Goal: Task Accomplishment & Management: Use online tool/utility

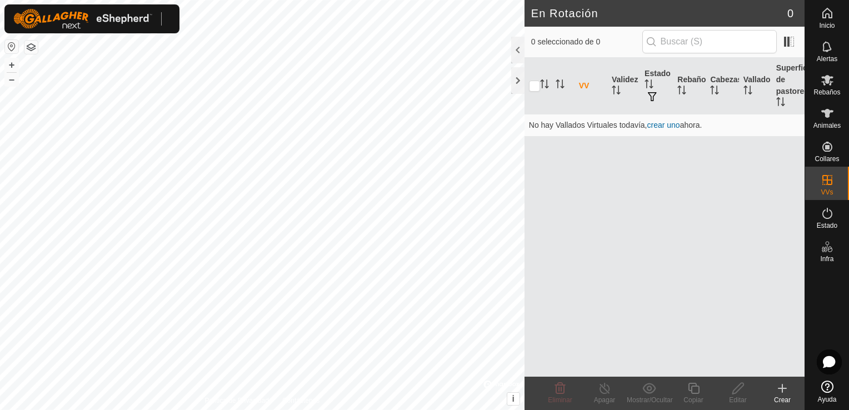
click at [831, 109] on icon at bounding box center [827, 113] width 13 height 13
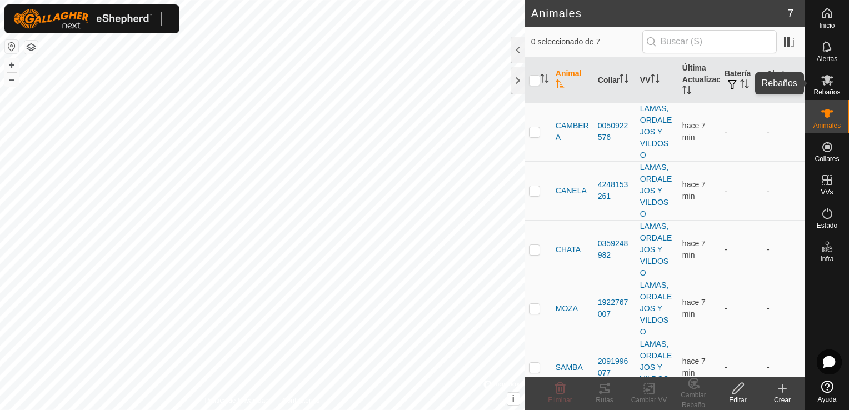
click at [827, 89] on span "Rebaños" at bounding box center [827, 92] width 27 height 7
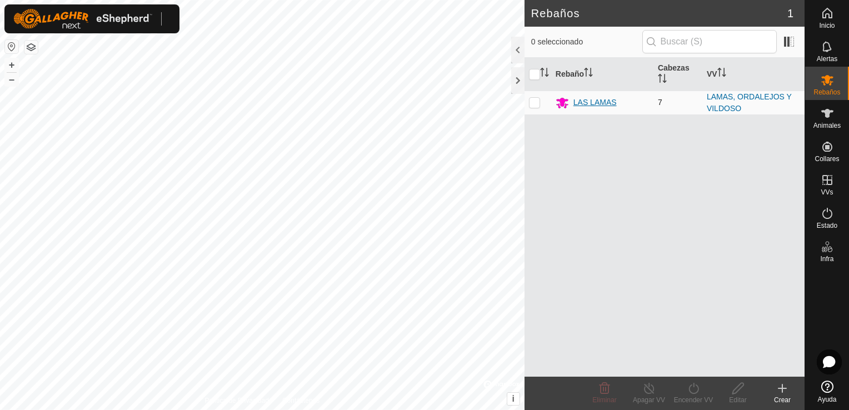
click at [608, 99] on div "LAS LAMAS" at bounding box center [595, 103] width 43 height 12
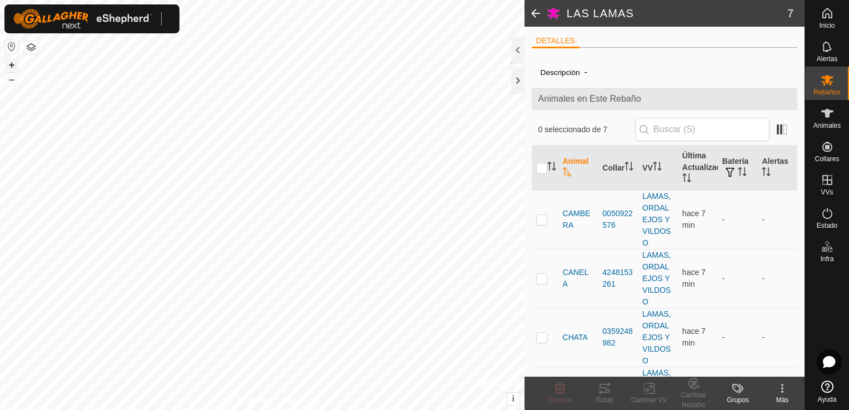
click at [11, 63] on button "+" at bounding box center [11, 64] width 13 height 13
click at [11, 77] on button "–" at bounding box center [11, 79] width 13 height 13
click at [543, 223] on p-checkbox at bounding box center [541, 219] width 11 height 9
checkbox input "true"
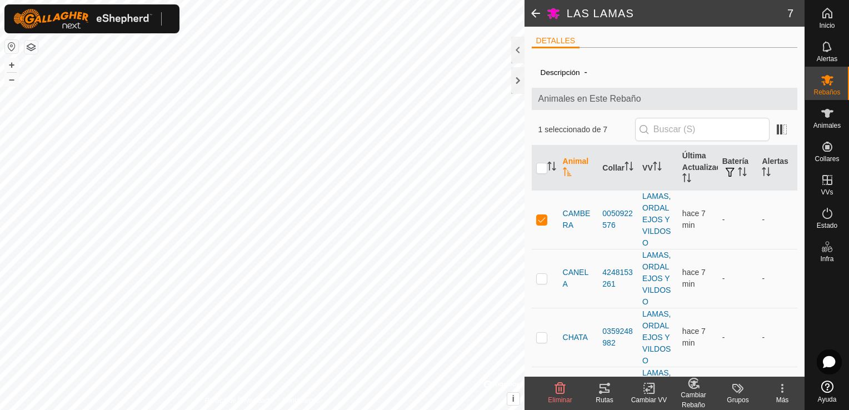
click at [602, 395] on icon at bounding box center [604, 388] width 13 height 13
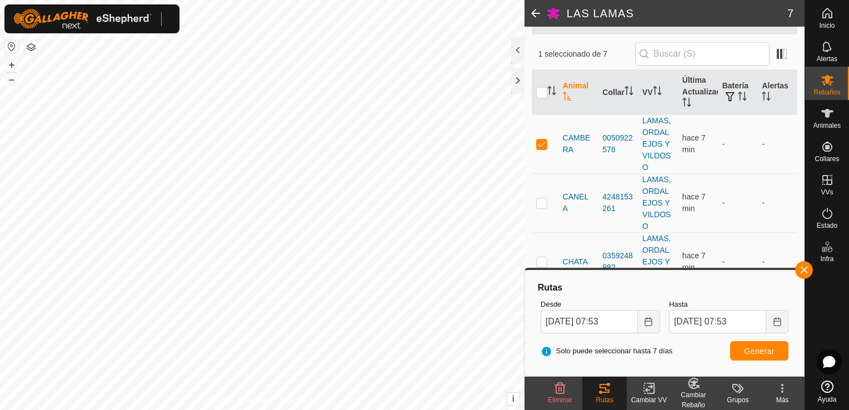
scroll to position [75, 0]
click at [649, 320] on icon "Choose Date" at bounding box center [648, 321] width 9 height 9
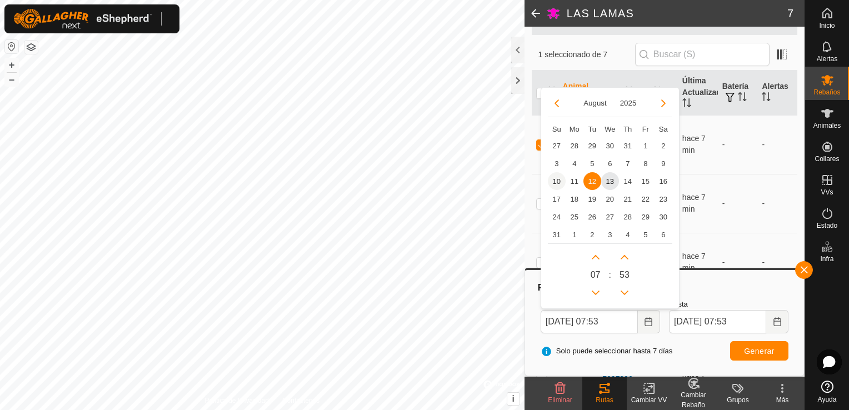
click at [555, 180] on span "10" at bounding box center [557, 181] width 18 height 18
type input "[DATE] 07:53"
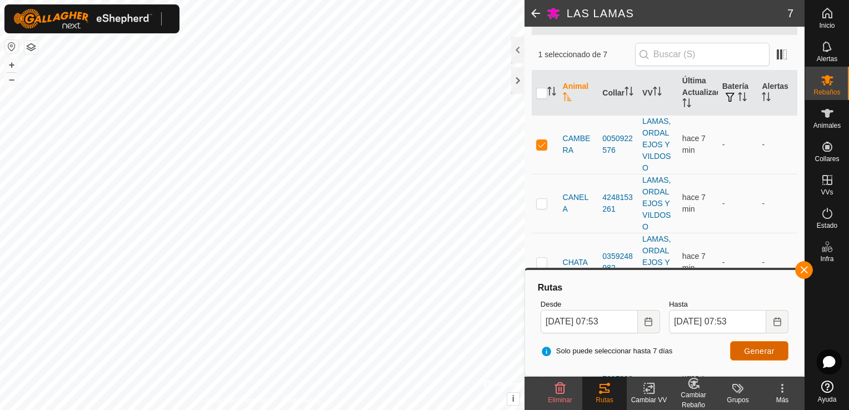
click at [747, 350] on span "Generar" at bounding box center [759, 351] width 31 height 9
click at [809, 271] on button "button" at bounding box center [804, 270] width 18 height 18
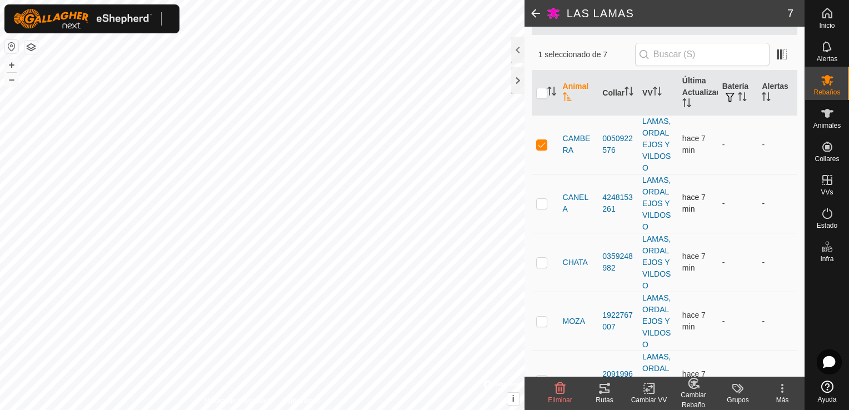
click at [545, 205] on p-checkbox at bounding box center [541, 203] width 11 height 9
checkbox input "true"
click at [540, 141] on p-checkbox at bounding box center [541, 144] width 11 height 9
checkbox input "false"
click at [602, 389] on icon at bounding box center [604, 388] width 13 height 13
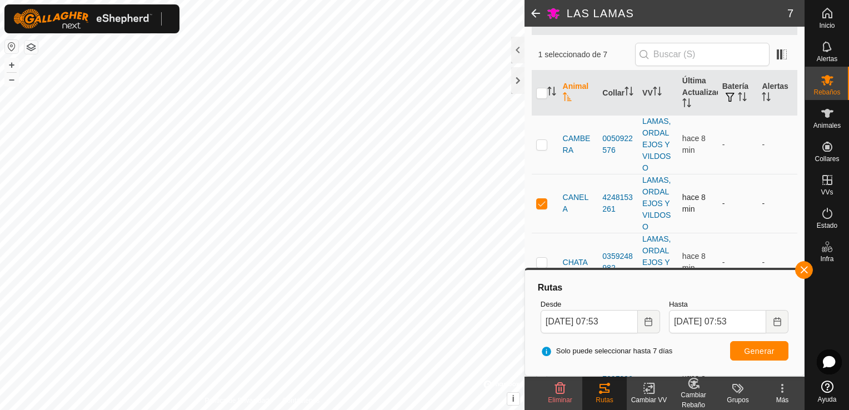
click at [542, 197] on td at bounding box center [545, 203] width 27 height 59
checkbox input "false"
click at [803, 269] on button "button" at bounding box center [804, 270] width 18 height 18
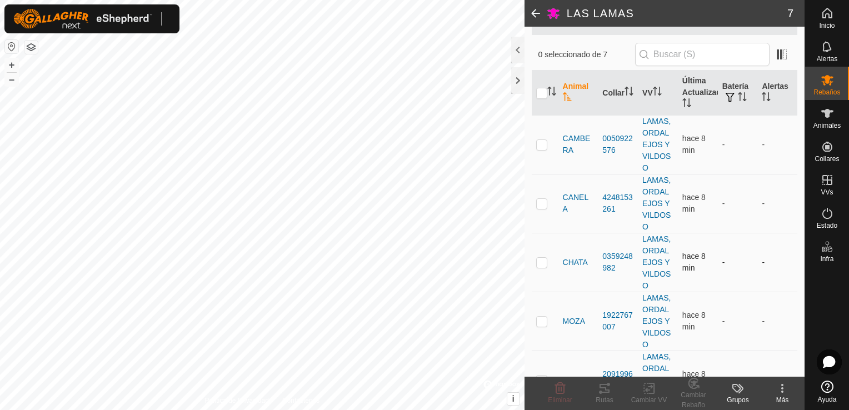
click at [534, 262] on td at bounding box center [545, 262] width 27 height 59
click at [608, 392] on icon at bounding box center [604, 388] width 13 height 13
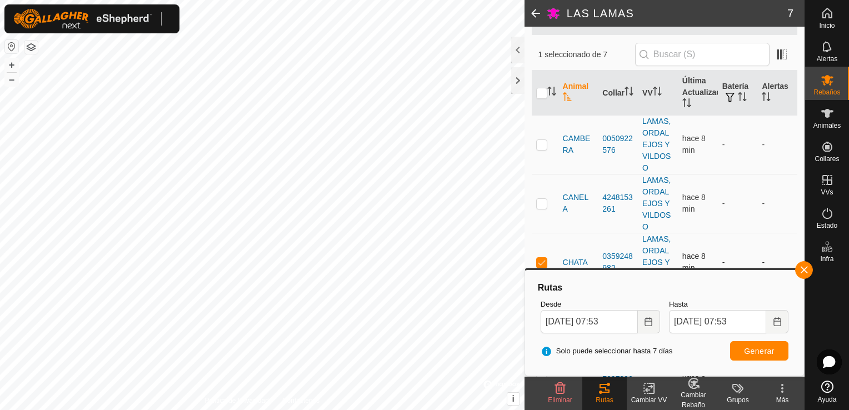
click at [542, 260] on p-checkbox at bounding box center [541, 262] width 11 height 9
checkbox input "false"
click at [802, 270] on button "button" at bounding box center [804, 270] width 18 height 18
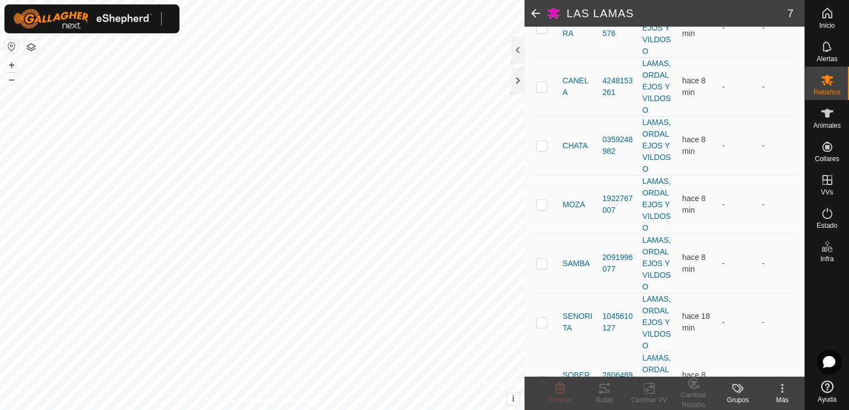
scroll to position [225, 0]
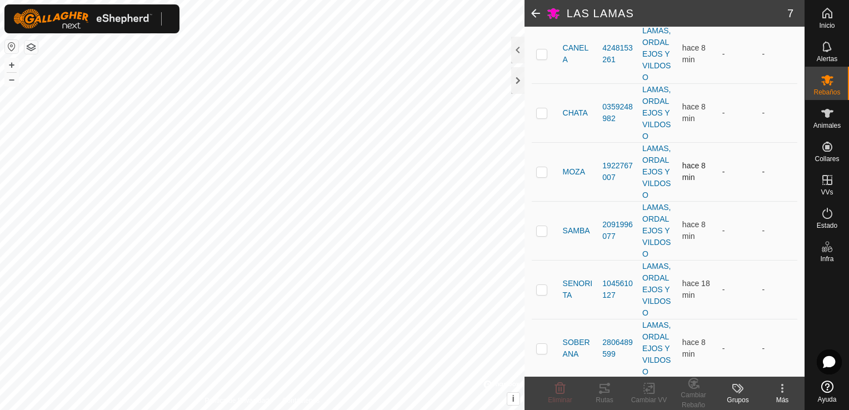
click at [544, 174] on p-checkbox at bounding box center [541, 171] width 11 height 9
checkbox input "true"
click at [596, 396] on div "Rutas" at bounding box center [604, 400] width 44 height 10
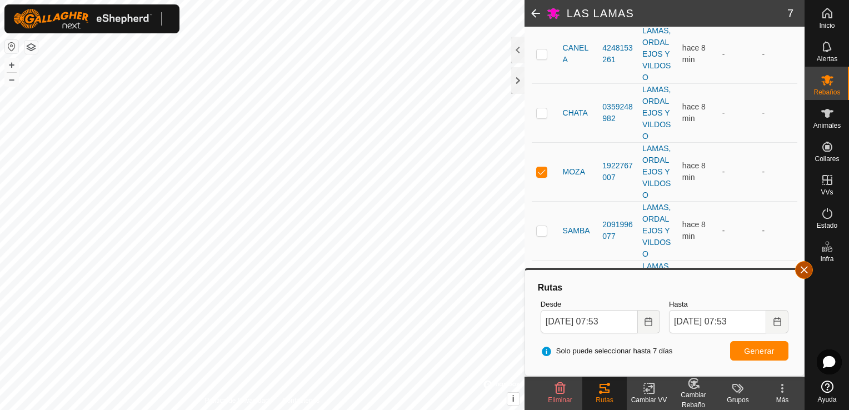
click at [809, 273] on button "button" at bounding box center [804, 270] width 18 height 18
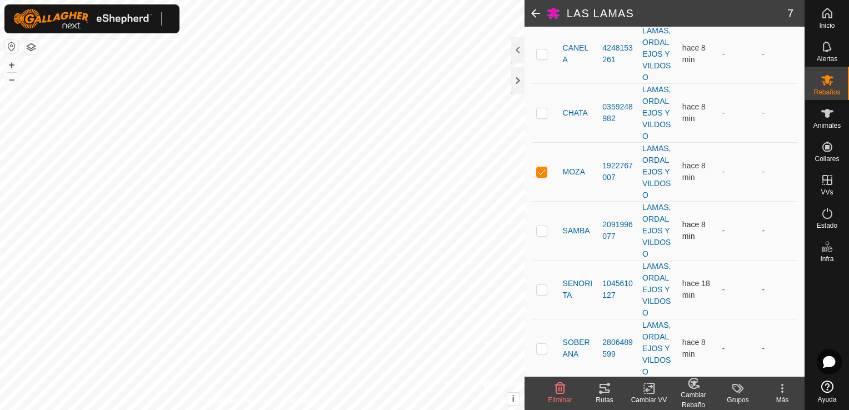
click at [542, 228] on p-checkbox at bounding box center [541, 230] width 11 height 9
checkbox input "true"
click at [544, 168] on p-checkbox at bounding box center [541, 171] width 11 height 9
checkbox input "false"
click at [611, 393] on icon at bounding box center [604, 388] width 13 height 13
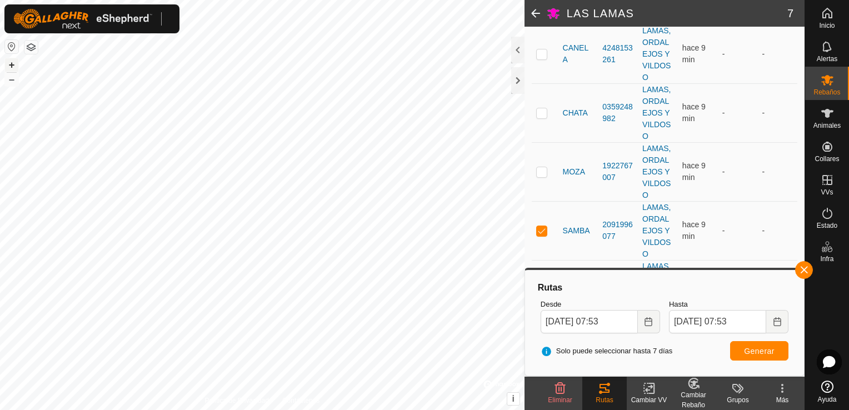
click at [9, 60] on button "+" at bounding box center [11, 64] width 13 height 13
click at [0, 221] on html "Inicio Alertas Rebaños Animales Collares VVs Estado Infra Ayuda LAS LAMAS 7 DET…" at bounding box center [424, 205] width 849 height 410
click at [0, 226] on html "Inicio Alertas Rebaños Animales Collares VVs Estado Infra Ayuda LAS LAMAS 7 DET…" at bounding box center [424, 205] width 849 height 410
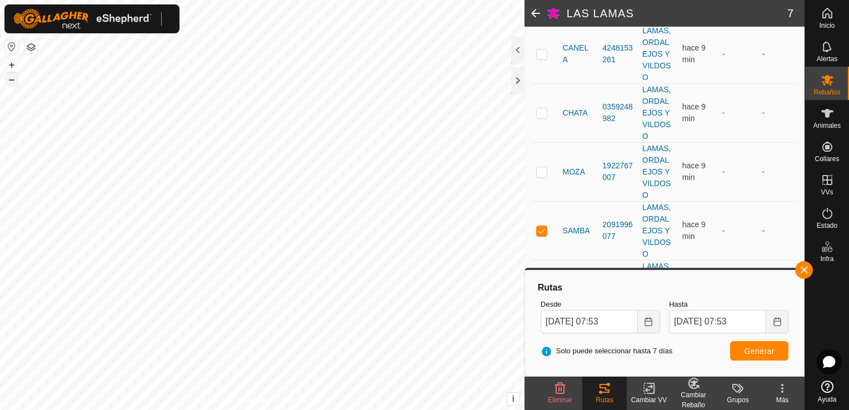
click at [13, 78] on button "–" at bounding box center [11, 79] width 13 height 13
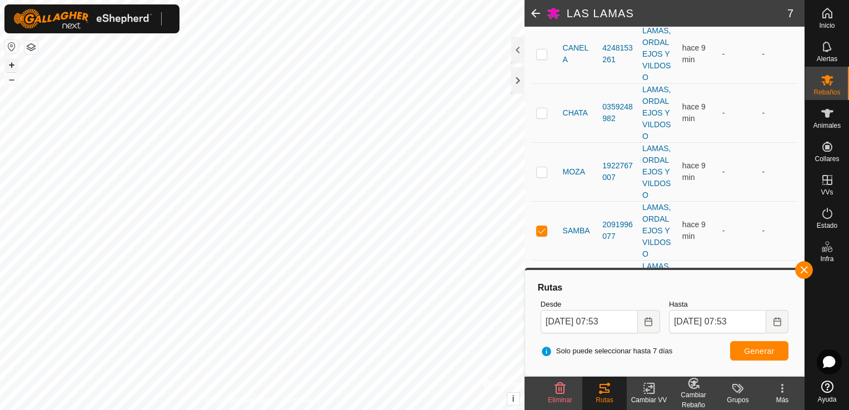
click at [11, 64] on button "+" at bounding box center [11, 64] width 13 height 13
click at [11, 83] on button "–" at bounding box center [11, 79] width 13 height 13
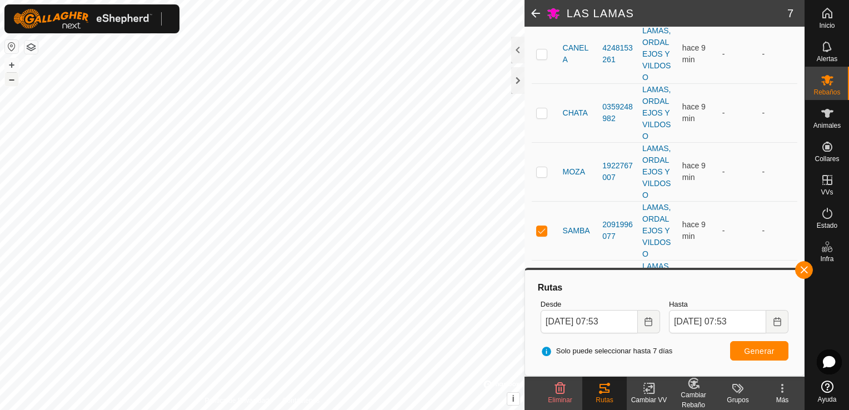
click at [8, 81] on button "–" at bounding box center [11, 79] width 13 height 13
click at [544, 229] on p-checkbox at bounding box center [541, 230] width 11 height 9
checkbox input "false"
click at [801, 275] on button "button" at bounding box center [804, 270] width 18 height 18
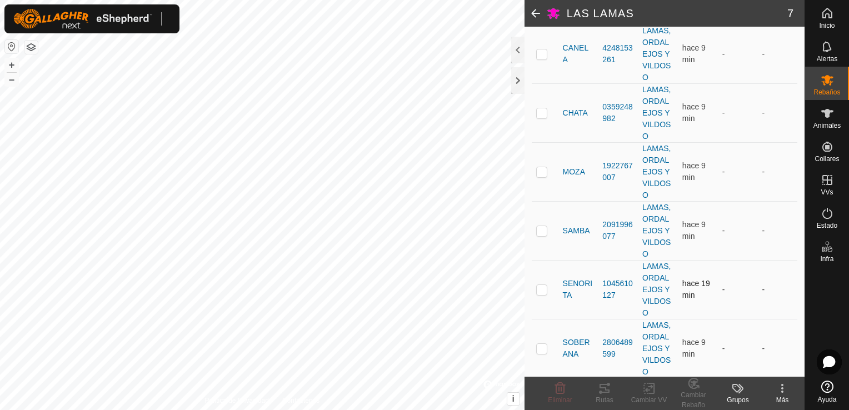
click at [542, 289] on p-checkbox at bounding box center [541, 289] width 11 height 9
click at [602, 393] on icon at bounding box center [600, 392] width 3 height 3
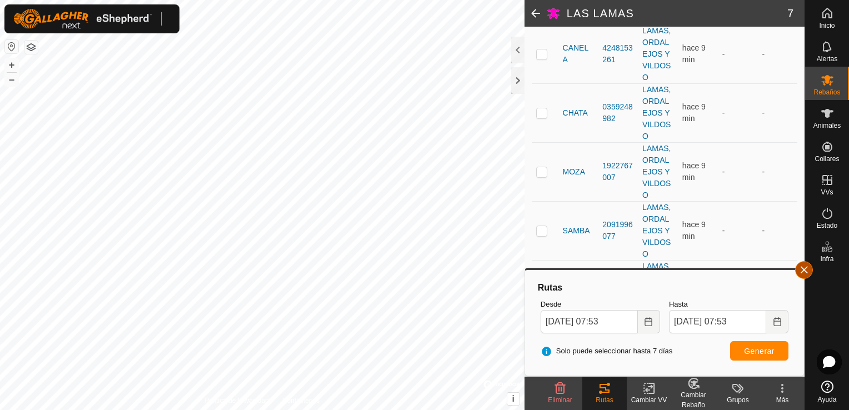
click at [807, 267] on button "button" at bounding box center [804, 270] width 18 height 18
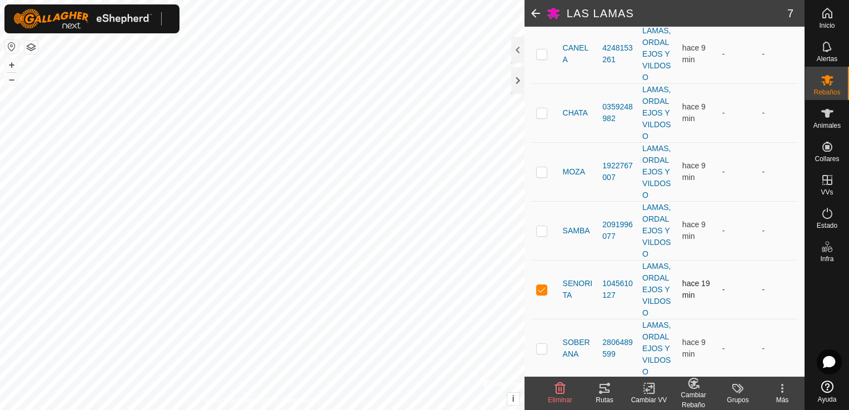
click at [544, 285] on p-checkbox at bounding box center [541, 289] width 11 height 9
checkbox input "false"
click at [543, 344] on p-checkbox at bounding box center [541, 348] width 11 height 9
checkbox input "true"
click at [612, 388] on tracks-svg-icon at bounding box center [604, 388] width 44 height 13
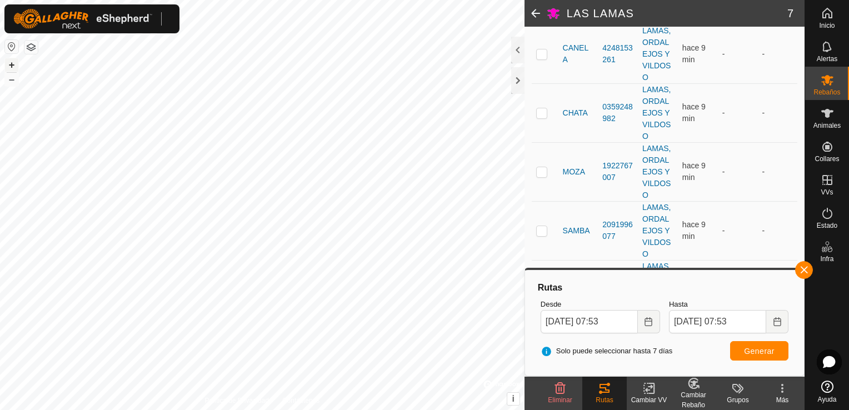
click at [11, 65] on button "+" at bounding box center [11, 64] width 13 height 13
click at [810, 268] on button "button" at bounding box center [804, 270] width 18 height 18
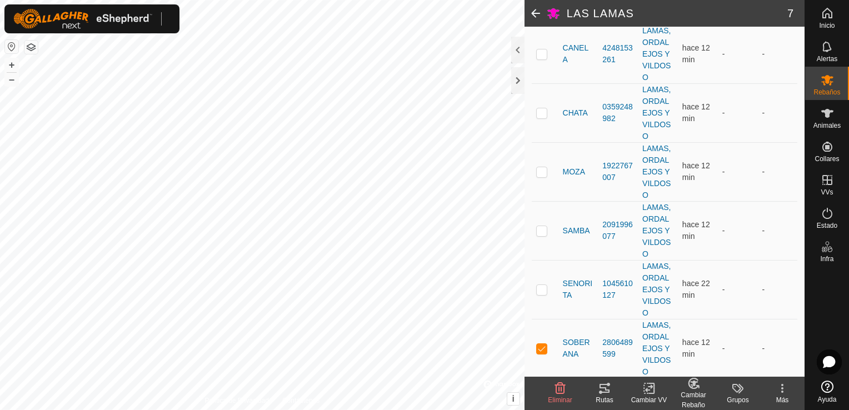
click at [607, 391] on icon at bounding box center [604, 388] width 13 height 13
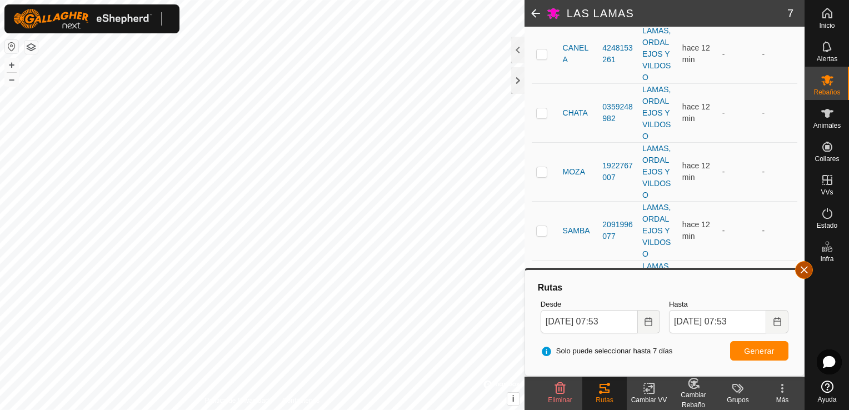
click at [798, 268] on button "button" at bounding box center [804, 270] width 18 height 18
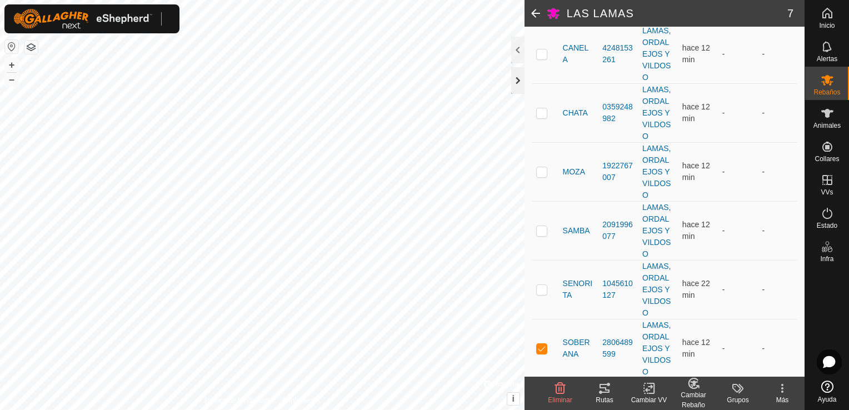
click at [516, 74] on div at bounding box center [517, 80] width 13 height 27
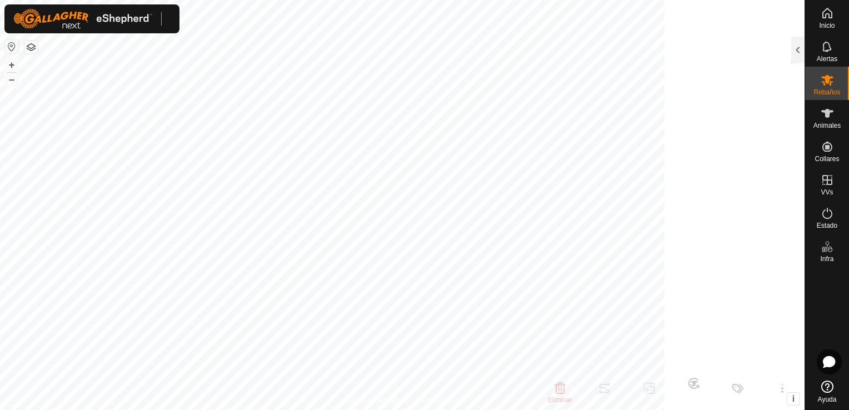
scroll to position [276, 0]
click at [10, 64] on button "+" at bounding box center [11, 64] width 13 height 13
click at [11, 62] on button "+" at bounding box center [11, 64] width 13 height 13
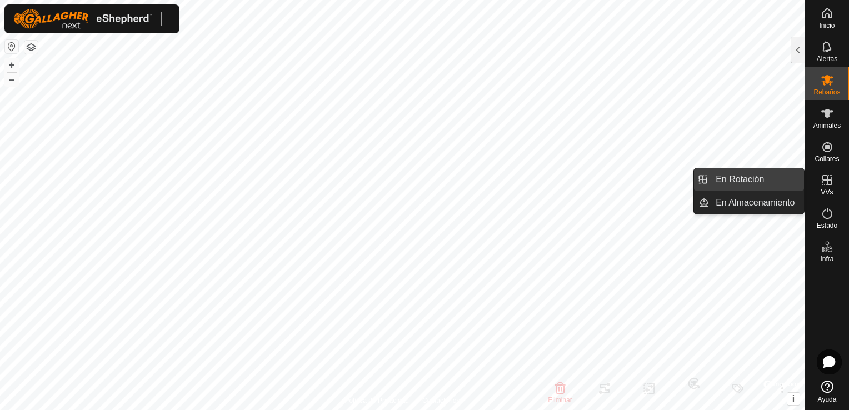
click at [773, 182] on link "En Rotación" at bounding box center [756, 179] width 95 height 22
click at [758, 188] on link "En Rotación" at bounding box center [756, 179] width 95 height 22
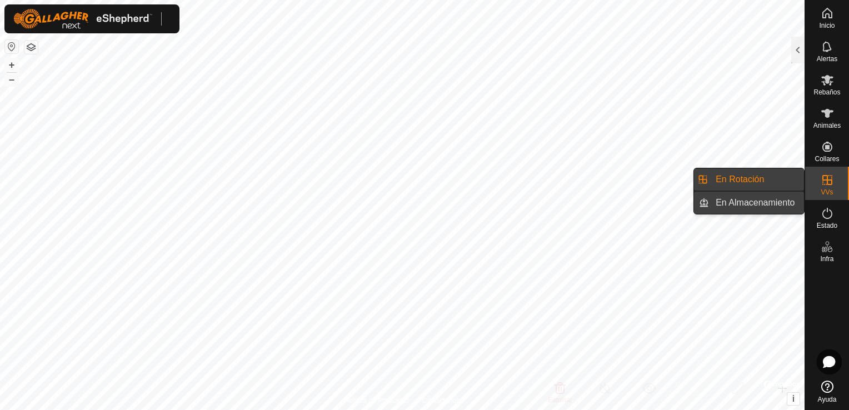
click at [770, 199] on link "En Almacenamiento" at bounding box center [756, 203] width 95 height 22
click at [770, 189] on link "En Rotación" at bounding box center [756, 179] width 95 height 22
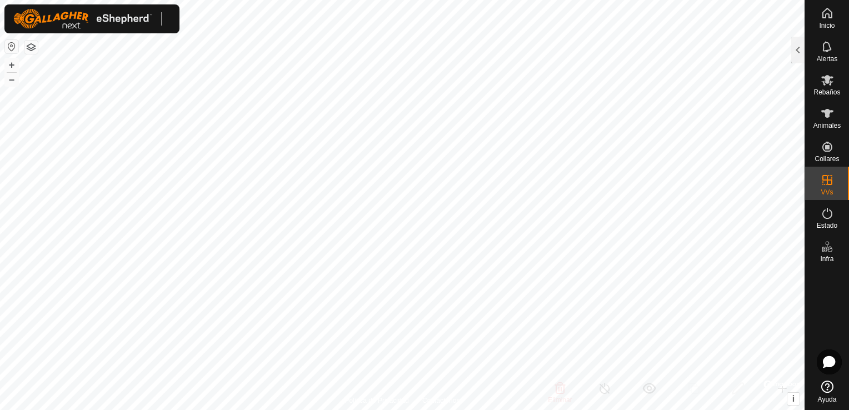
checkbox input "true"
click at [799, 49] on div at bounding box center [797, 50] width 13 height 27
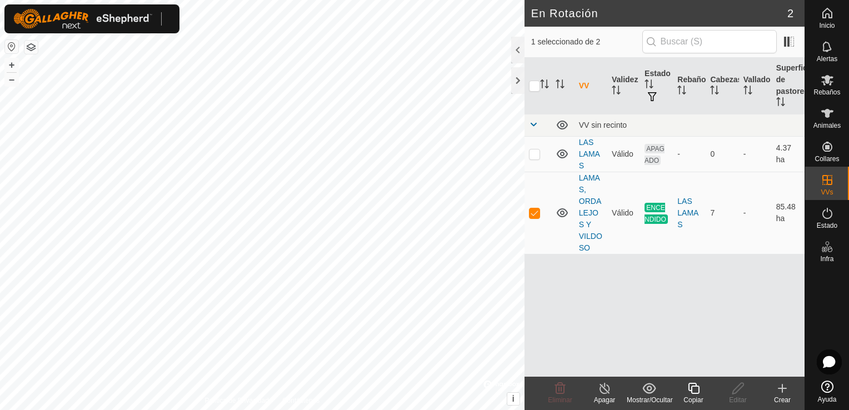
click at [602, 392] on icon at bounding box center [605, 388] width 14 height 13
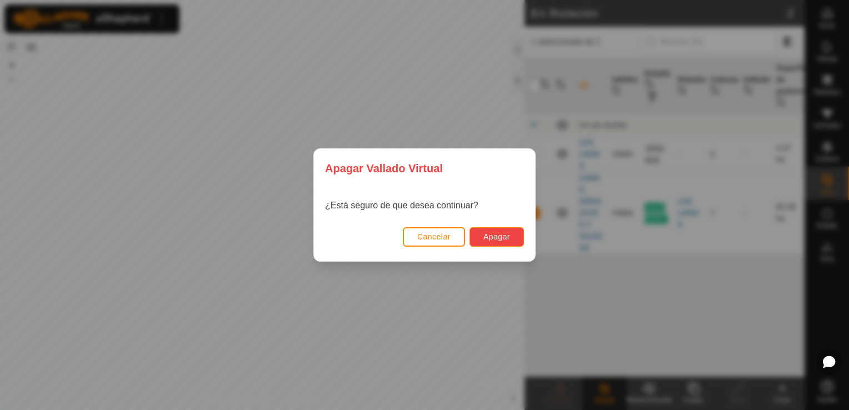
click at [497, 235] on span "Apagar" at bounding box center [497, 236] width 27 height 9
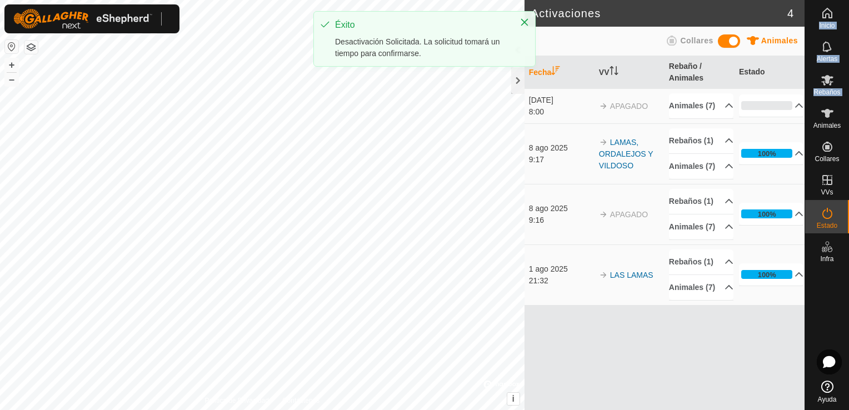
drag, startPoint x: 849, startPoint y: 111, endPoint x: 851, endPoint y: 211, distance: 100.1
click at [849, 211] on html "Inicio Alertas Rebaños Animales Collares VVs Estado Infra Ayuda Activaciones 4 …" at bounding box center [424, 205] width 849 height 410
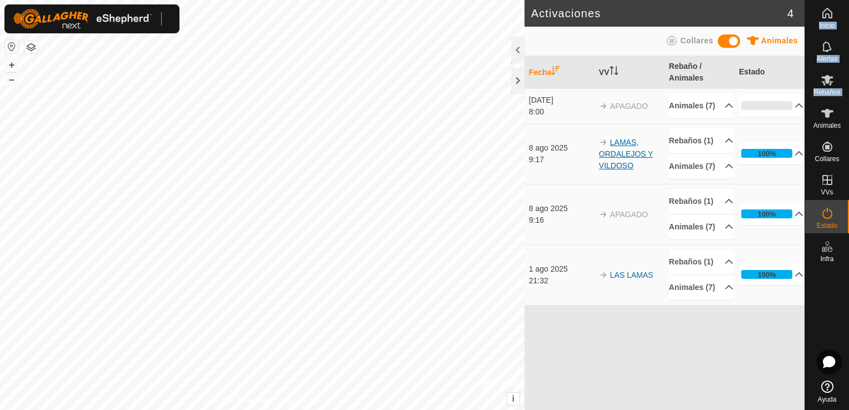
click at [625, 170] on link "LAMAS, ORDALEJOS Y VILDOSO" at bounding box center [626, 154] width 54 height 32
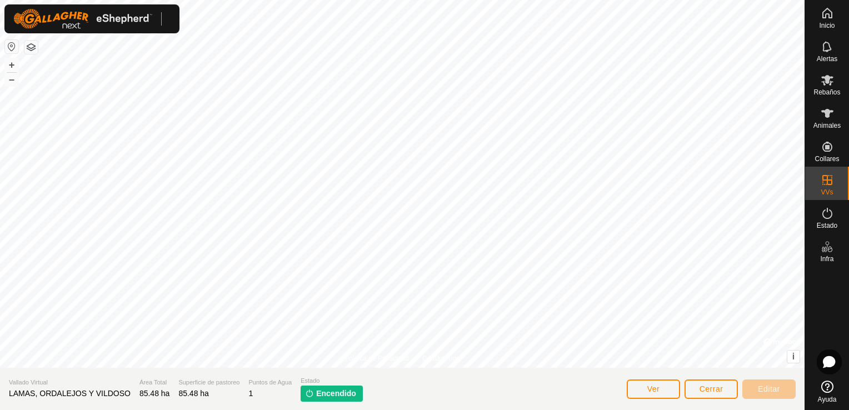
click at [318, 393] on span "Encendido" at bounding box center [336, 394] width 40 height 12
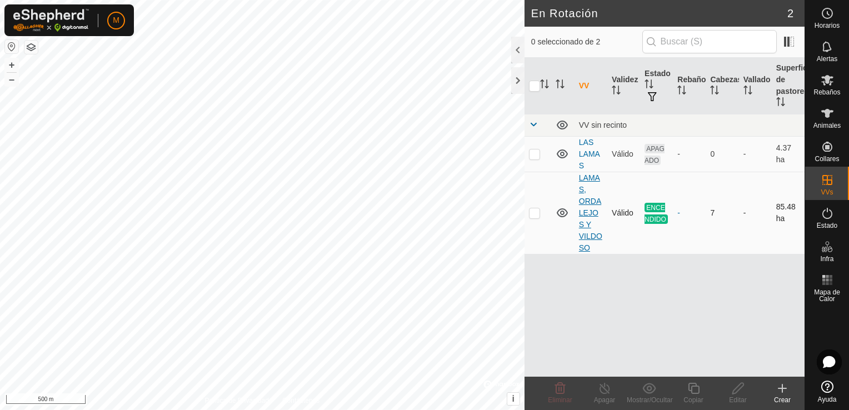
click at [587, 208] on link "LAMAS, ORDALEJOS Y VILDOSO" at bounding box center [590, 212] width 23 height 79
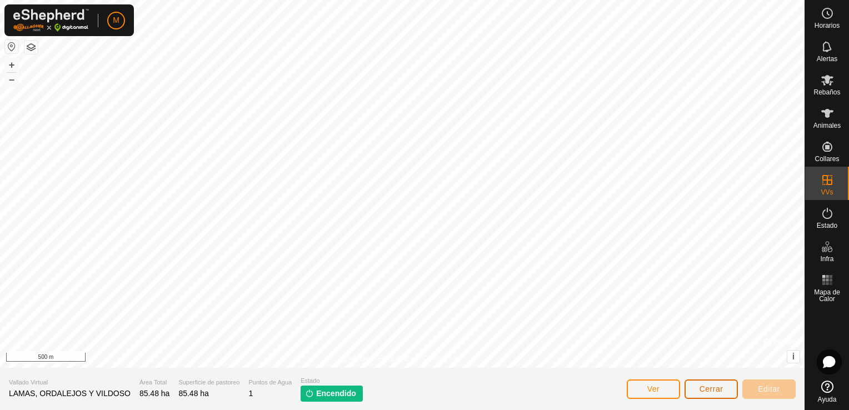
click at [714, 391] on span "Cerrar" at bounding box center [712, 389] width 24 height 9
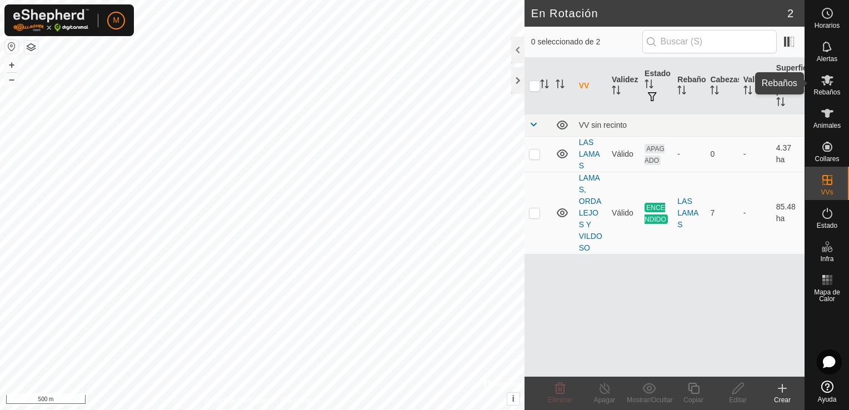
click at [832, 82] on icon at bounding box center [827, 80] width 12 height 11
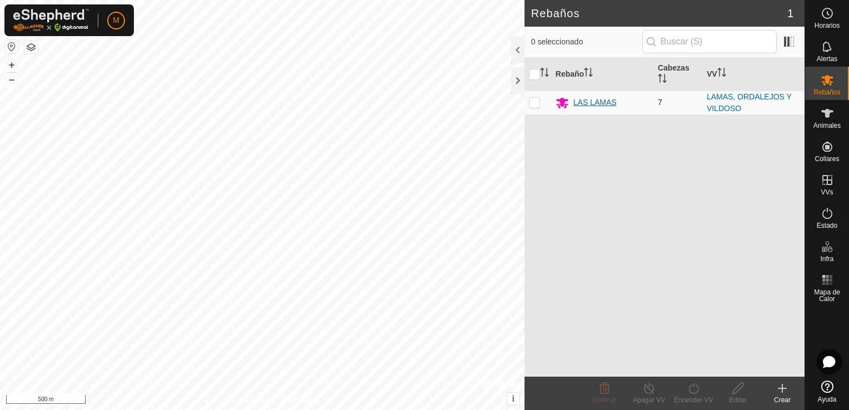
click at [584, 102] on div "LAS LAMAS" at bounding box center [595, 103] width 43 height 12
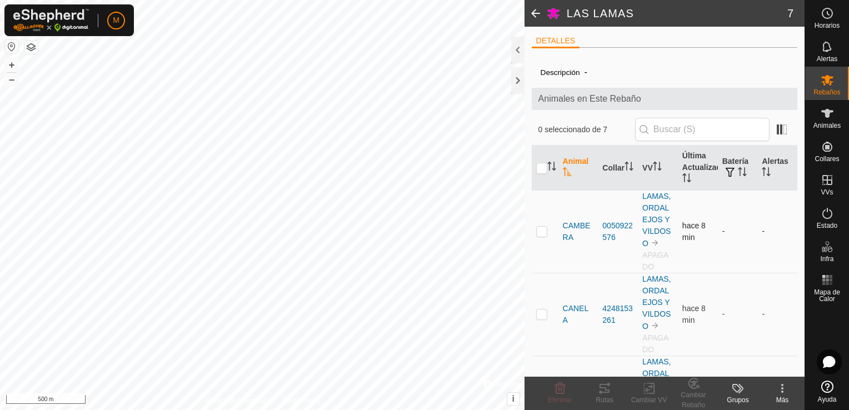
click at [540, 234] on p-checkbox at bounding box center [541, 231] width 11 height 9
checkbox input "true"
click at [604, 386] on icon at bounding box center [604, 388] width 13 height 13
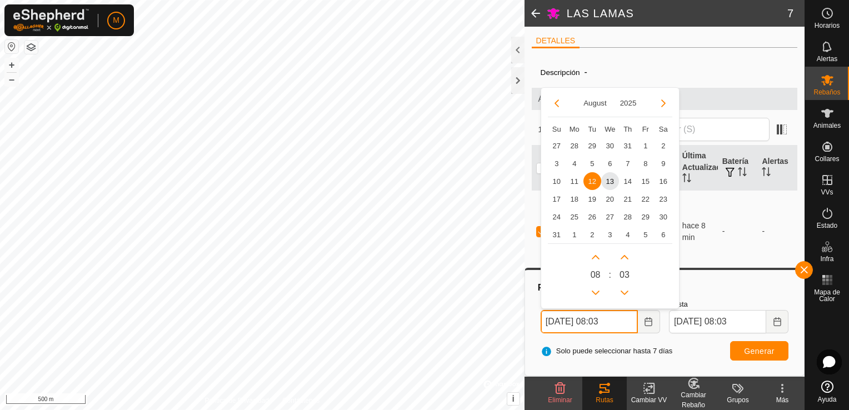
click at [591, 323] on input "12 Aug, 2025 08:03" at bounding box center [589, 321] width 97 height 23
click at [558, 179] on span "10" at bounding box center [557, 181] width 18 height 18
type input "10 Aug, 2025 08:03"
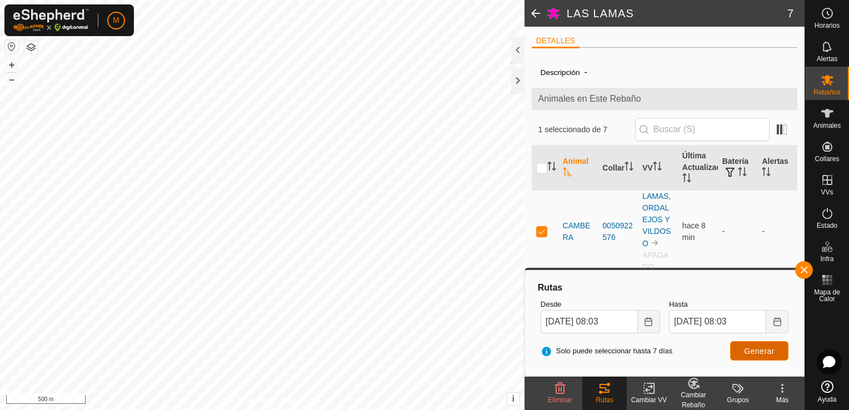
click at [763, 351] on span "Generar" at bounding box center [759, 351] width 31 height 9
click at [558, 206] on div "LAS LAMAS 7 DETALLES Descripción - Animales en Este Rebaño 1 seleccionado de 7 …" at bounding box center [402, 205] width 805 height 410
click at [12, 63] on button "+" at bounding box center [11, 64] width 13 height 13
click at [0, 103] on html "M Horarios Alertas Rebaños Animales Collares VVs Estado Infra Mapa de Calor Ayu…" at bounding box center [424, 205] width 849 height 410
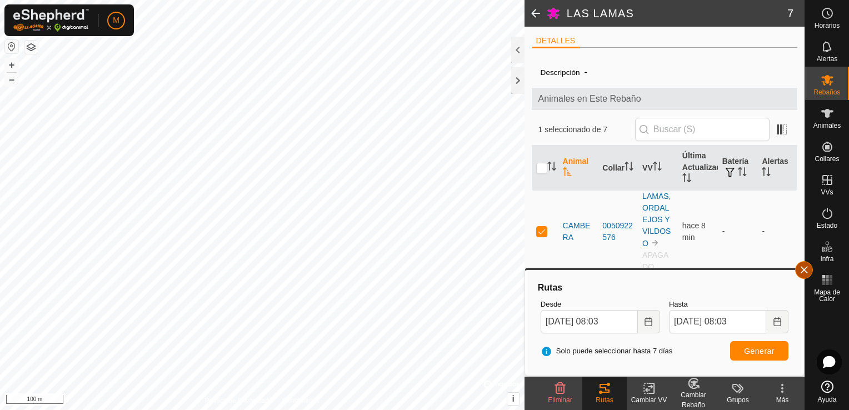
click at [807, 272] on button "button" at bounding box center [804, 270] width 18 height 18
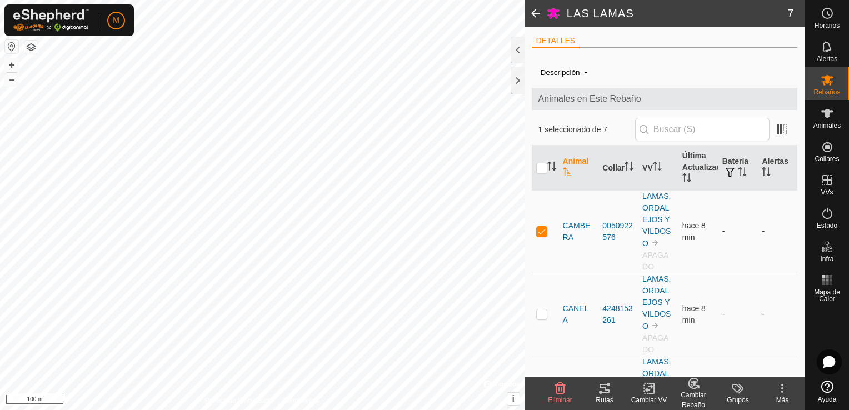
click at [542, 232] on p-checkbox at bounding box center [541, 231] width 11 height 9
checkbox input "false"
click at [541, 315] on p-checkbox at bounding box center [541, 314] width 11 height 9
click at [604, 396] on div "Rutas" at bounding box center [604, 400] width 44 height 10
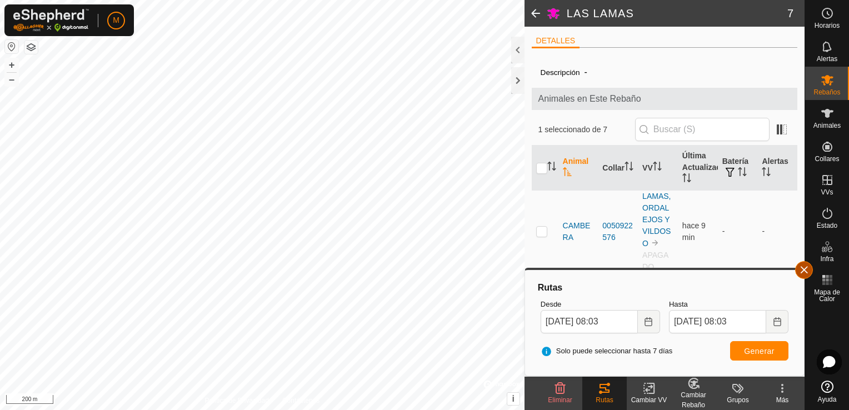
click at [806, 268] on button "button" at bounding box center [804, 270] width 18 height 18
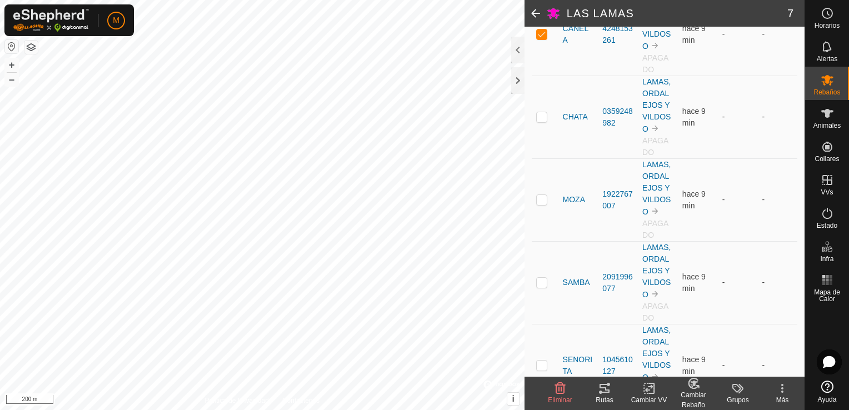
scroll to position [289, 0]
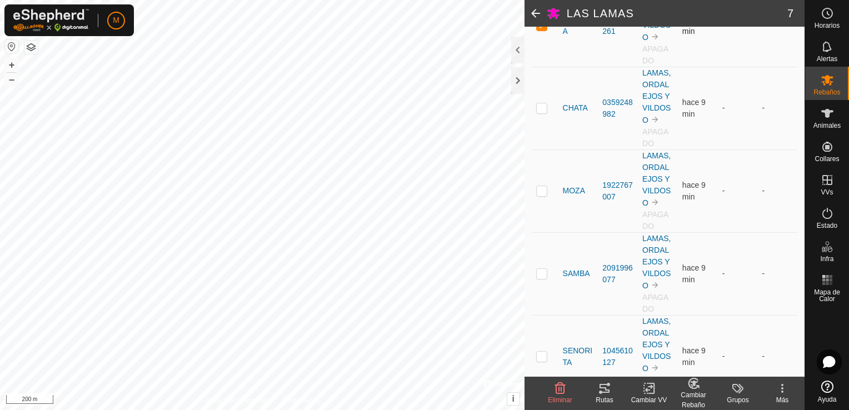
click at [540, 30] on td at bounding box center [545, 25] width 27 height 83
checkbox input "false"
click at [540, 107] on p-checkbox at bounding box center [541, 107] width 11 height 9
click at [606, 392] on icon at bounding box center [605, 388] width 10 height 9
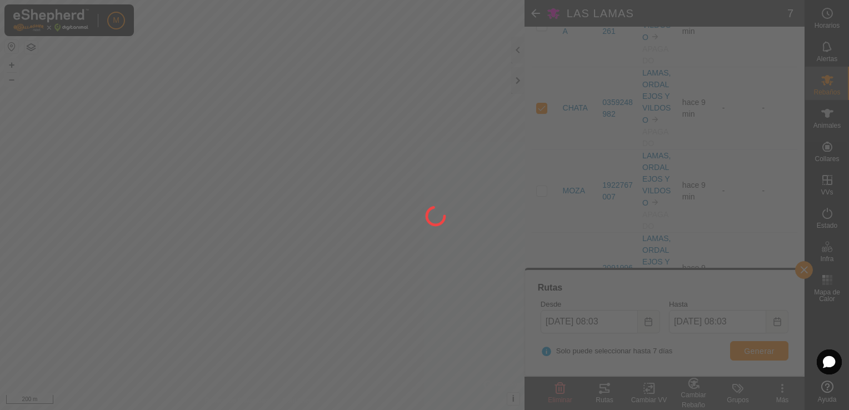
click at [606, 392] on div at bounding box center [424, 205] width 849 height 410
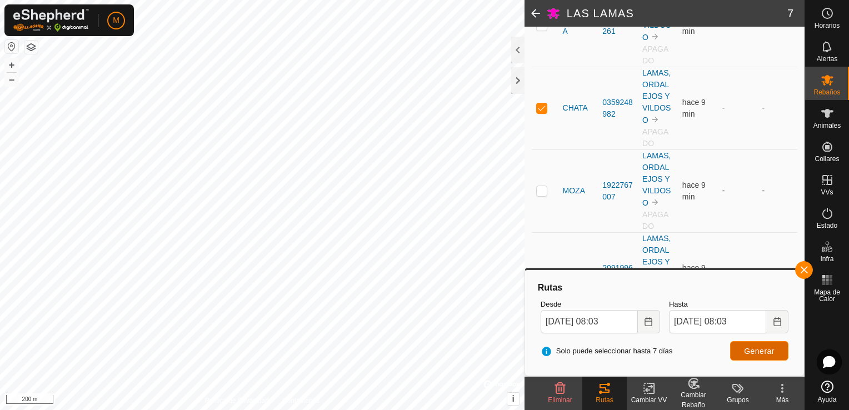
click at [777, 357] on button "Generar" at bounding box center [759, 350] width 58 height 19
click at [809, 269] on button "button" at bounding box center [804, 270] width 18 height 18
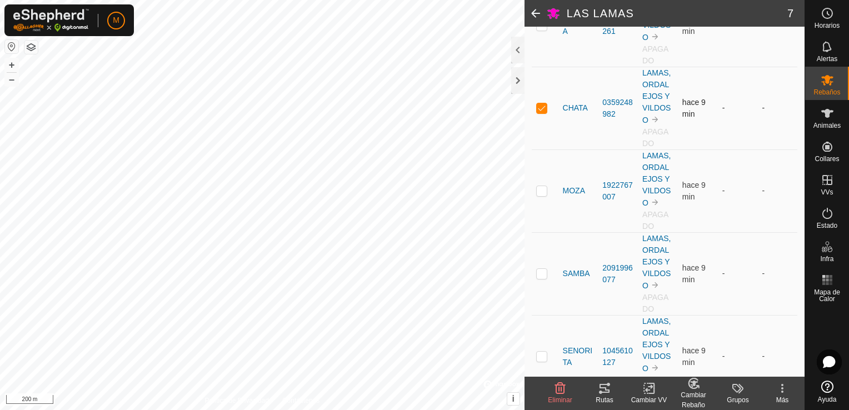
click at [539, 110] on p-checkbox at bounding box center [541, 107] width 11 height 9
checkbox input "false"
click at [544, 191] on p-checkbox at bounding box center [541, 190] width 11 height 9
click at [594, 397] on div "Rutas" at bounding box center [604, 400] width 44 height 10
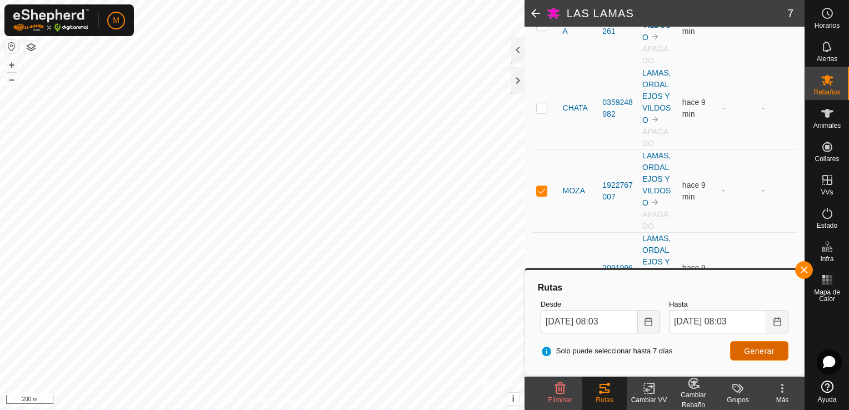
click at [755, 347] on span "Generar" at bounding box center [759, 351] width 31 height 9
click at [758, 350] on span "Generar" at bounding box center [759, 351] width 31 height 9
click at [804, 270] on button "button" at bounding box center [804, 270] width 18 height 18
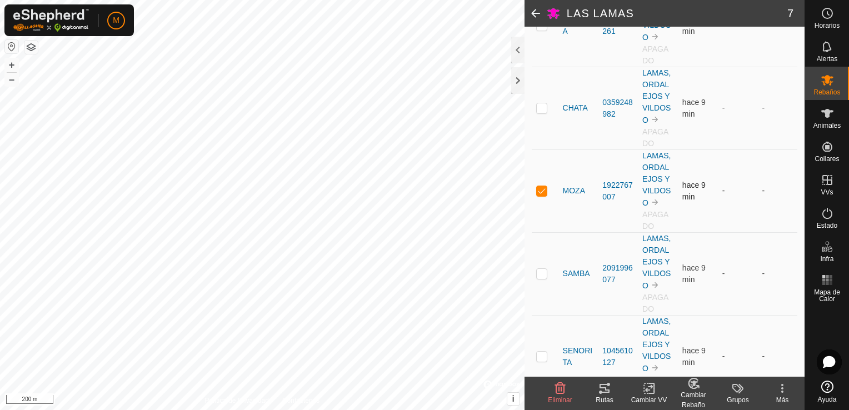
click at [541, 188] on p-checkbox at bounding box center [541, 190] width 11 height 9
checkbox input "false"
click at [538, 270] on p-checkbox at bounding box center [541, 273] width 11 height 9
checkbox input "true"
